Goal: Task Accomplishment & Management: Use online tool/utility

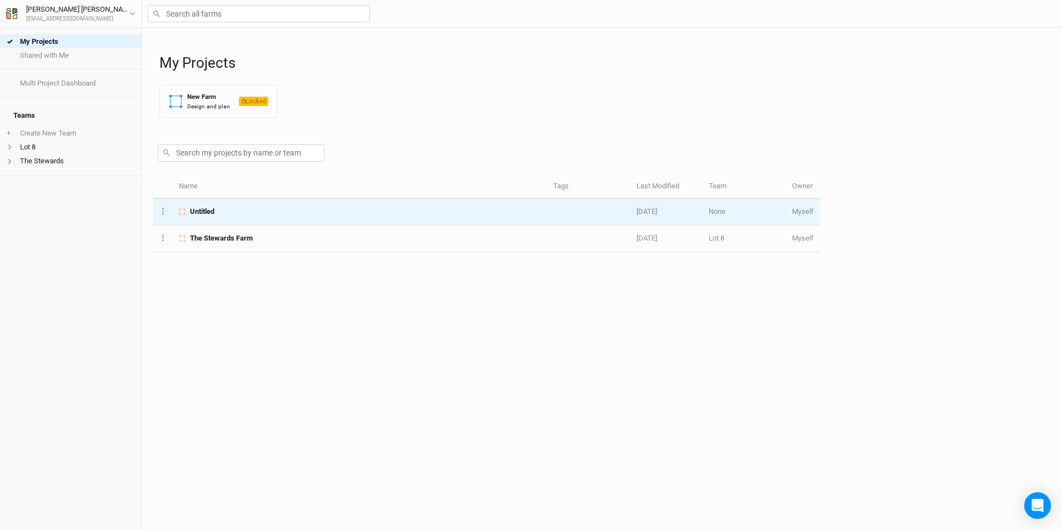
click at [222, 211] on div "Untitled" at bounding box center [360, 212] width 362 height 10
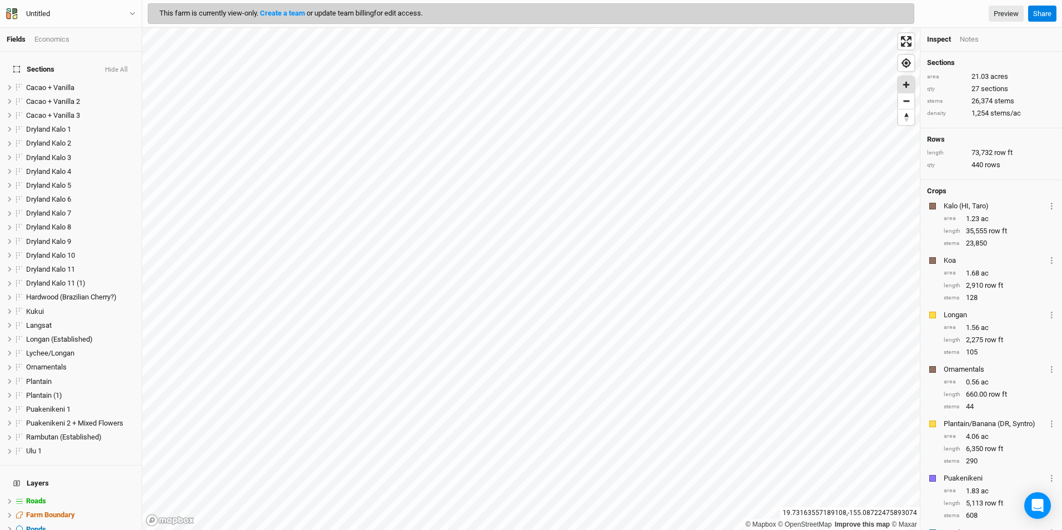
click at [908, 88] on span "Zoom in" at bounding box center [906, 85] width 16 height 16
click at [908, 87] on span "Zoom in" at bounding box center [906, 85] width 16 height 16
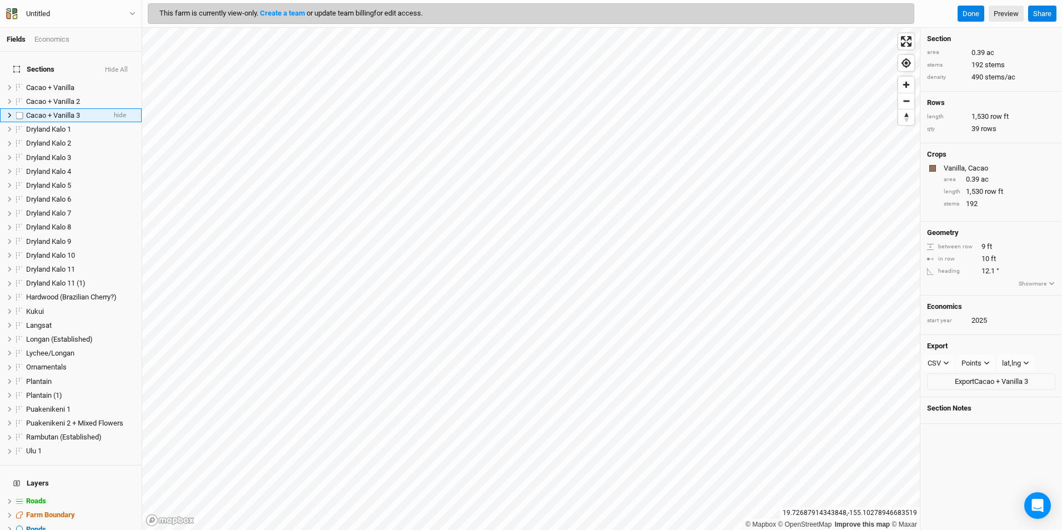
click at [74, 111] on span "Cacao + Vanilla 3" at bounding box center [53, 115] width 54 height 8
click at [66, 42] on div "Economics" at bounding box center [51, 39] width 35 height 10
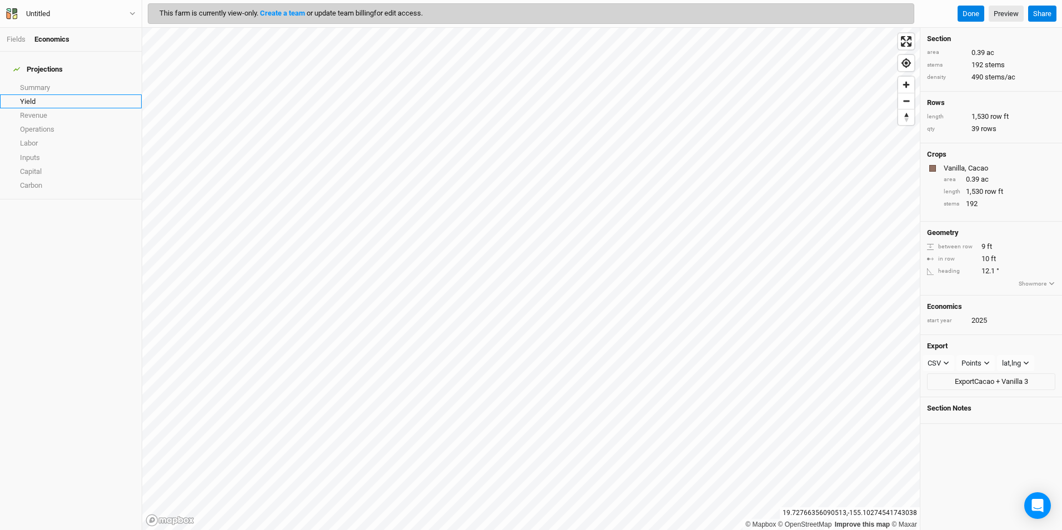
click at [51, 101] on link "Yield" at bounding box center [71, 101] width 142 height 14
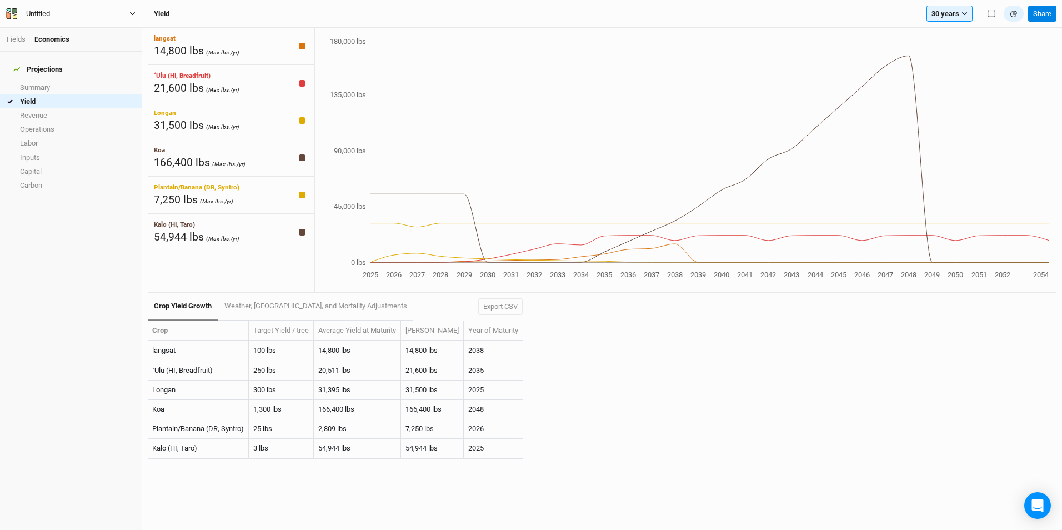
click at [127, 12] on button "Untitled" at bounding box center [71, 14] width 131 height 12
click at [89, 66] on button "User settings" at bounding box center [92, 65] width 88 height 14
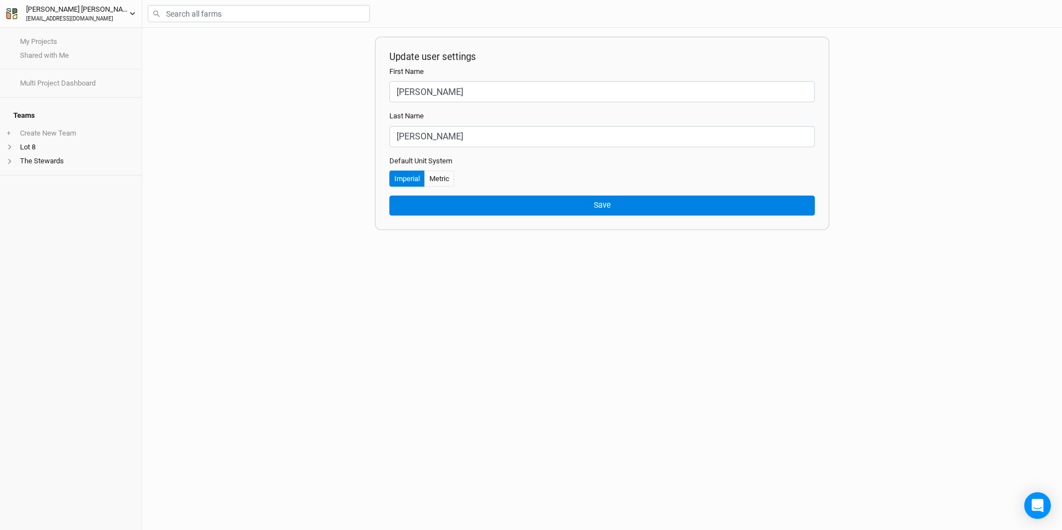
click at [133, 13] on icon "button" at bounding box center [132, 14] width 6 height 6
click at [132, 13] on icon "button" at bounding box center [132, 13] width 5 height 3
click at [46, 6] on div "David Pope" at bounding box center [77, 9] width 103 height 11
click at [47, 7] on div "David Pope" at bounding box center [77, 9] width 103 height 11
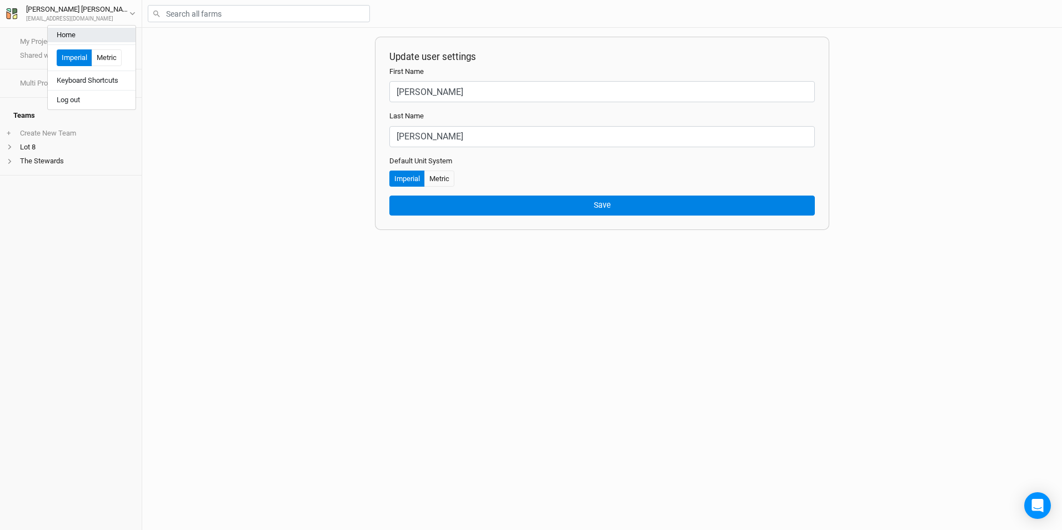
click at [66, 34] on button "Home" at bounding box center [92, 35] width 88 height 14
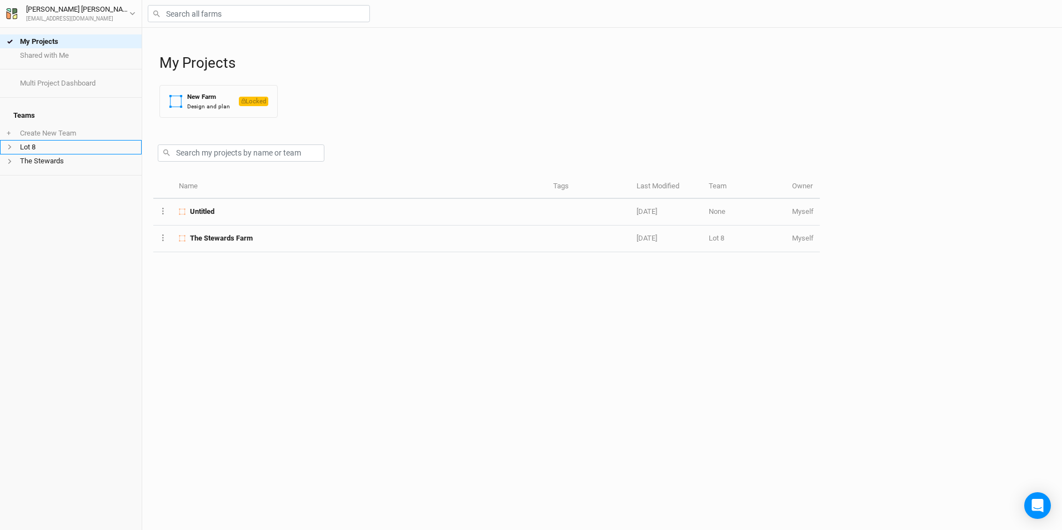
click at [68, 142] on li "Lot 8" at bounding box center [71, 147] width 142 height 14
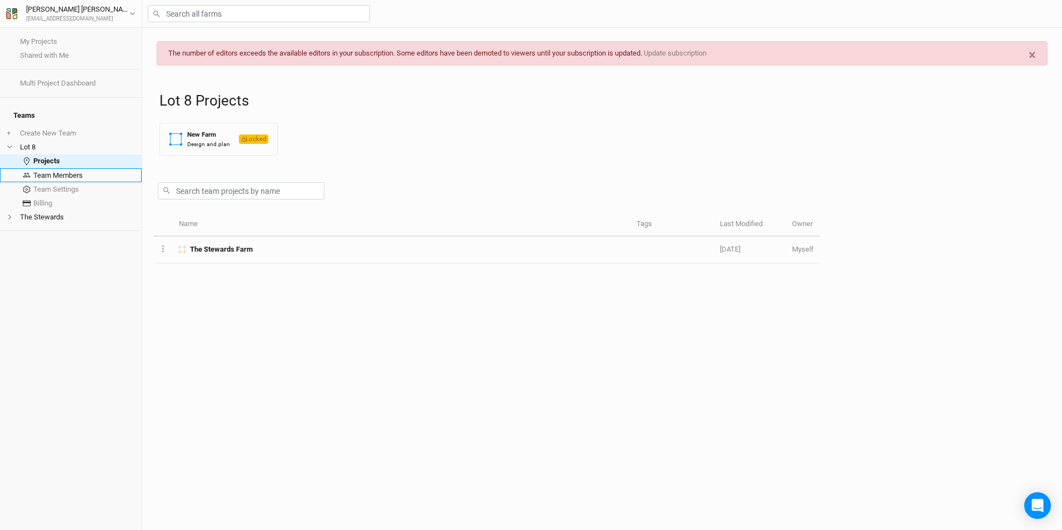
click at [71, 169] on link "Team Members" at bounding box center [71, 175] width 142 height 14
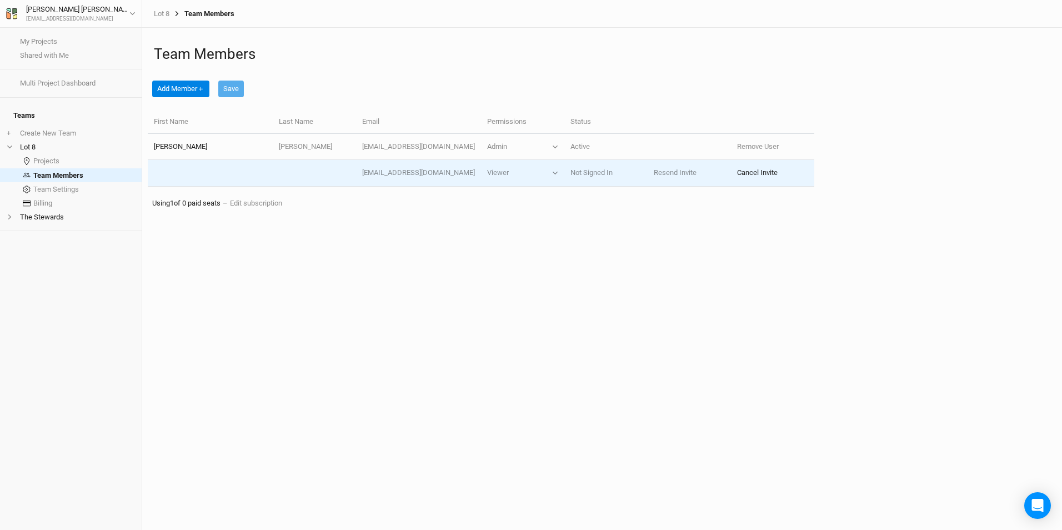
click at [753, 172] on button "Cancel Invite" at bounding box center [757, 173] width 41 height 10
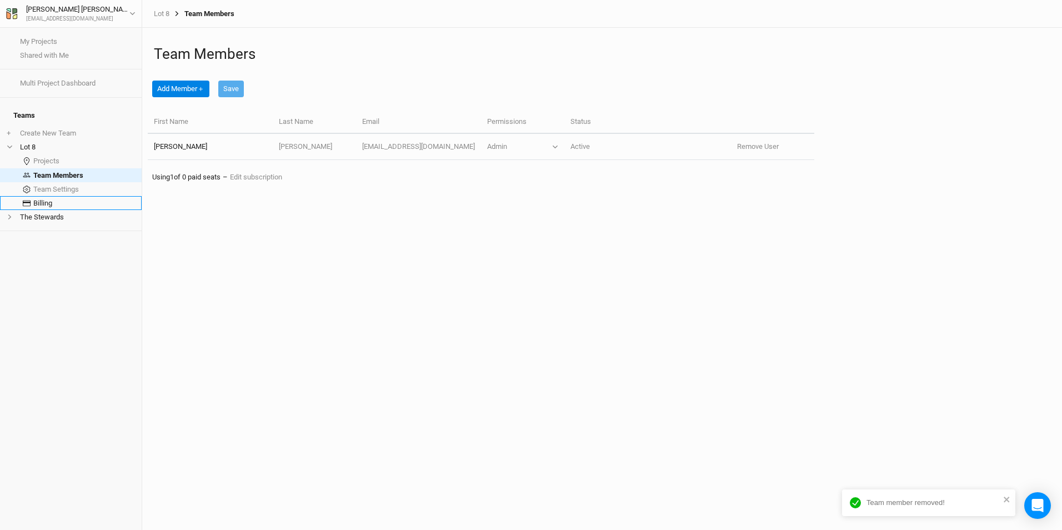
click at [68, 196] on link "Billing" at bounding box center [71, 203] width 142 height 14
click at [56, 154] on link "Projects" at bounding box center [71, 161] width 142 height 14
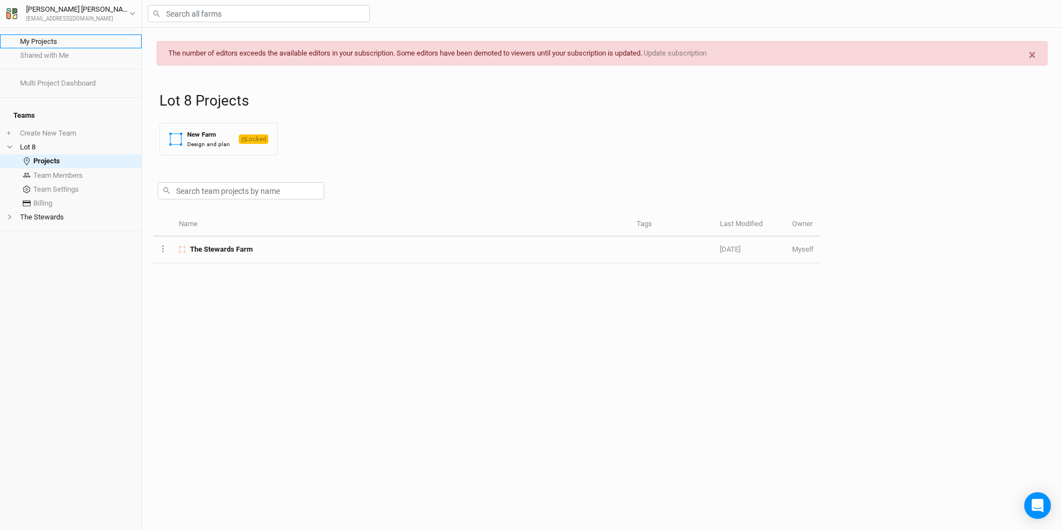
click at [57, 44] on link "My Projects" at bounding box center [71, 41] width 142 height 14
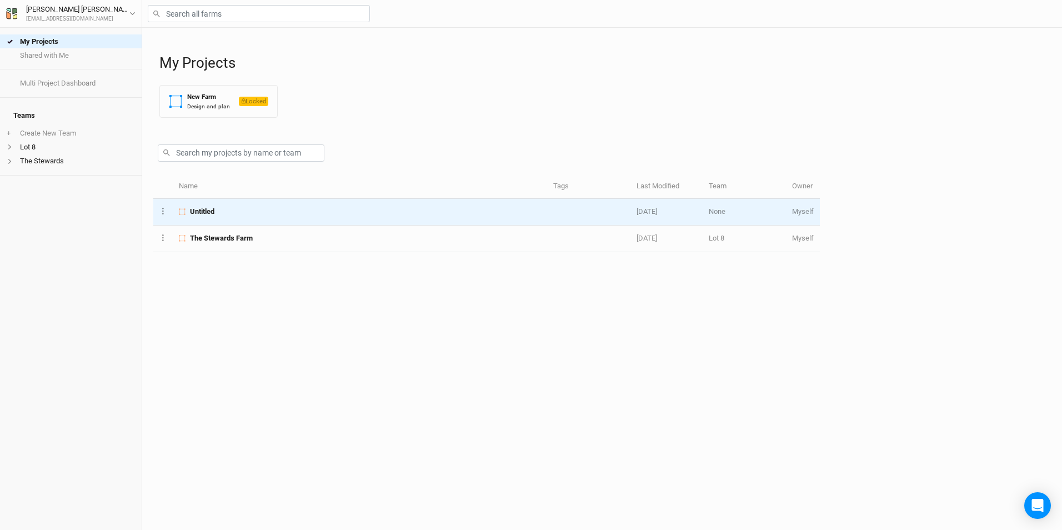
click at [208, 209] on span "Untitled" at bounding box center [202, 212] width 24 height 10
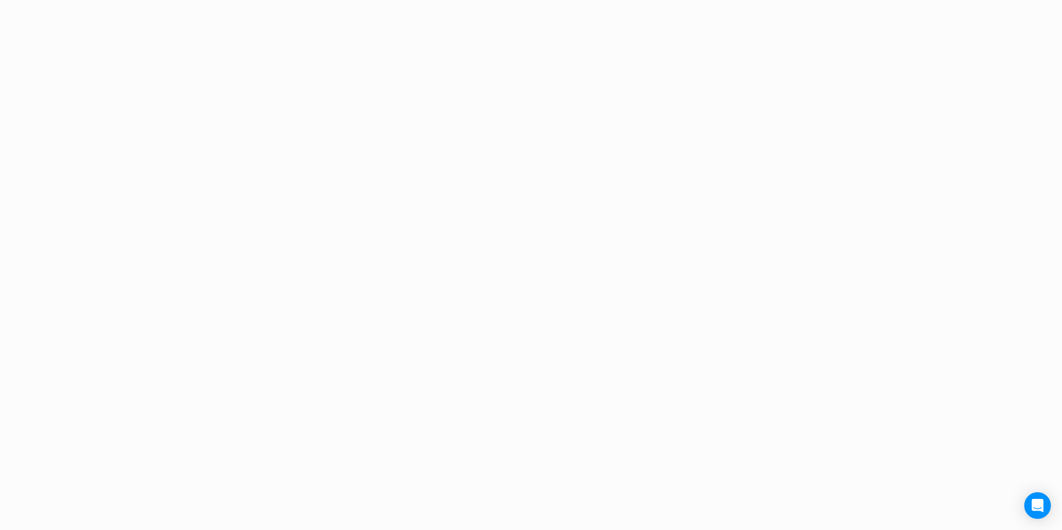
click at [208, 209] on div "Project Design Sections area 0 acres qty 0 sections stems 0 stems density 0 ste…" at bounding box center [531, 265] width 1062 height 530
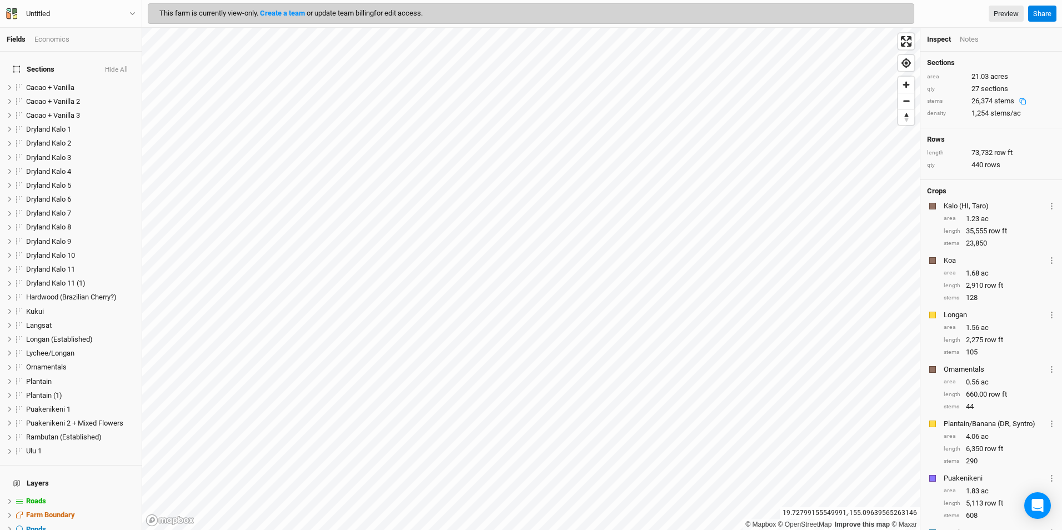
click at [981, 98] on div "26,374 stems" at bounding box center [1002, 101] width 60 height 10
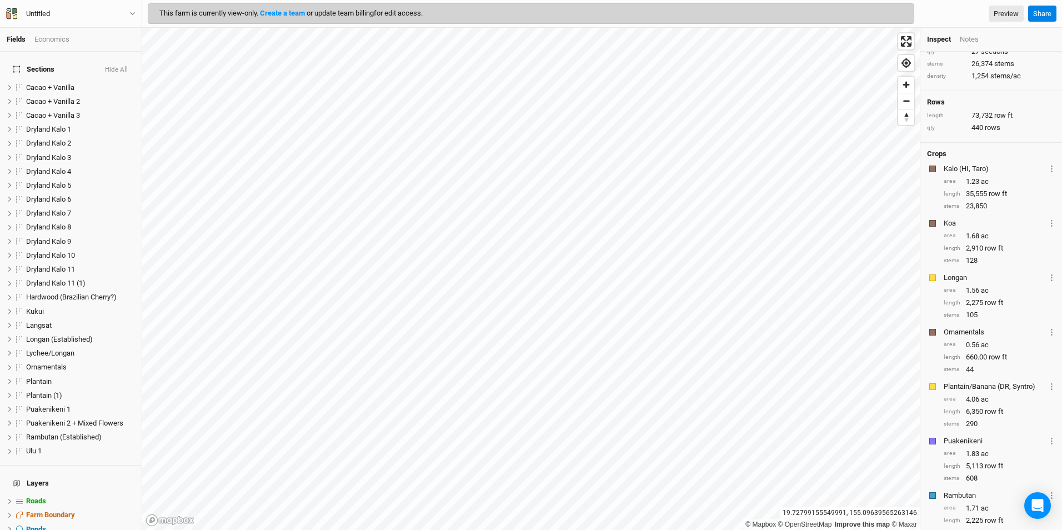
scroll to position [38, 0]
